Goal: Information Seeking & Learning: Check status

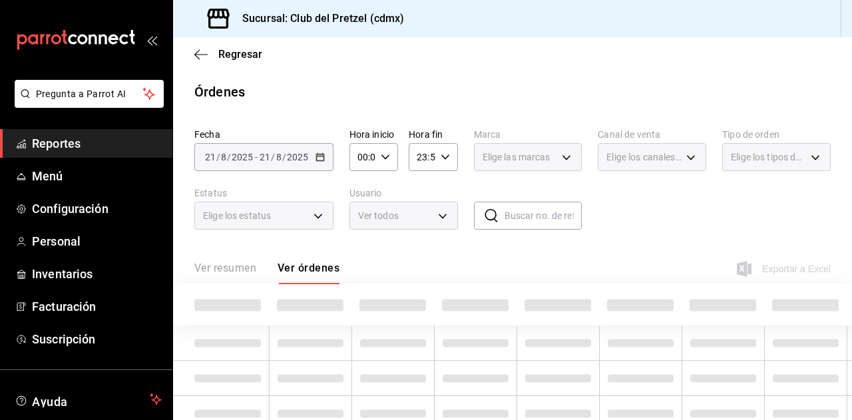
click at [80, 146] on span "Reportes" at bounding box center [97, 143] width 130 height 18
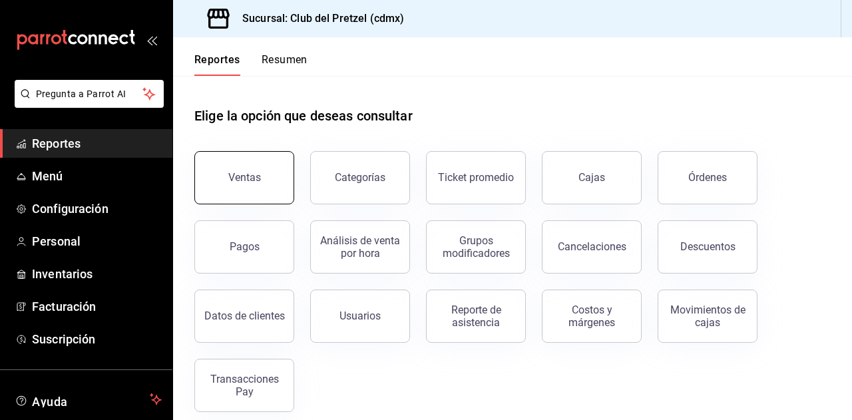
click at [268, 170] on button "Ventas" at bounding box center [244, 177] width 100 height 53
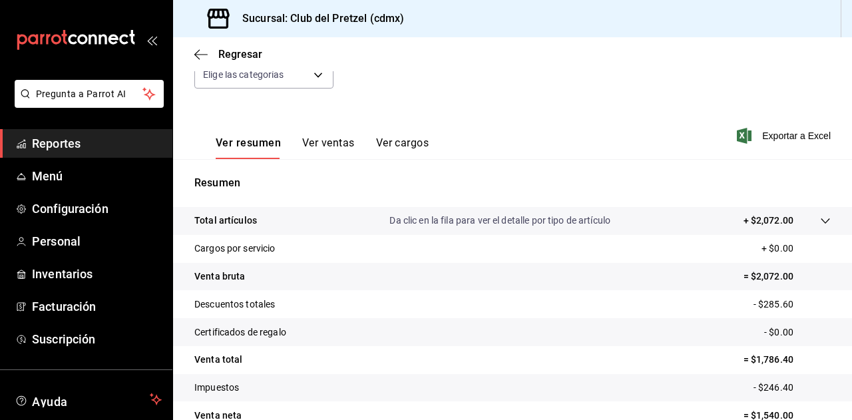
scroll to position [133, 0]
